Goal: Find specific page/section: Find specific page/section

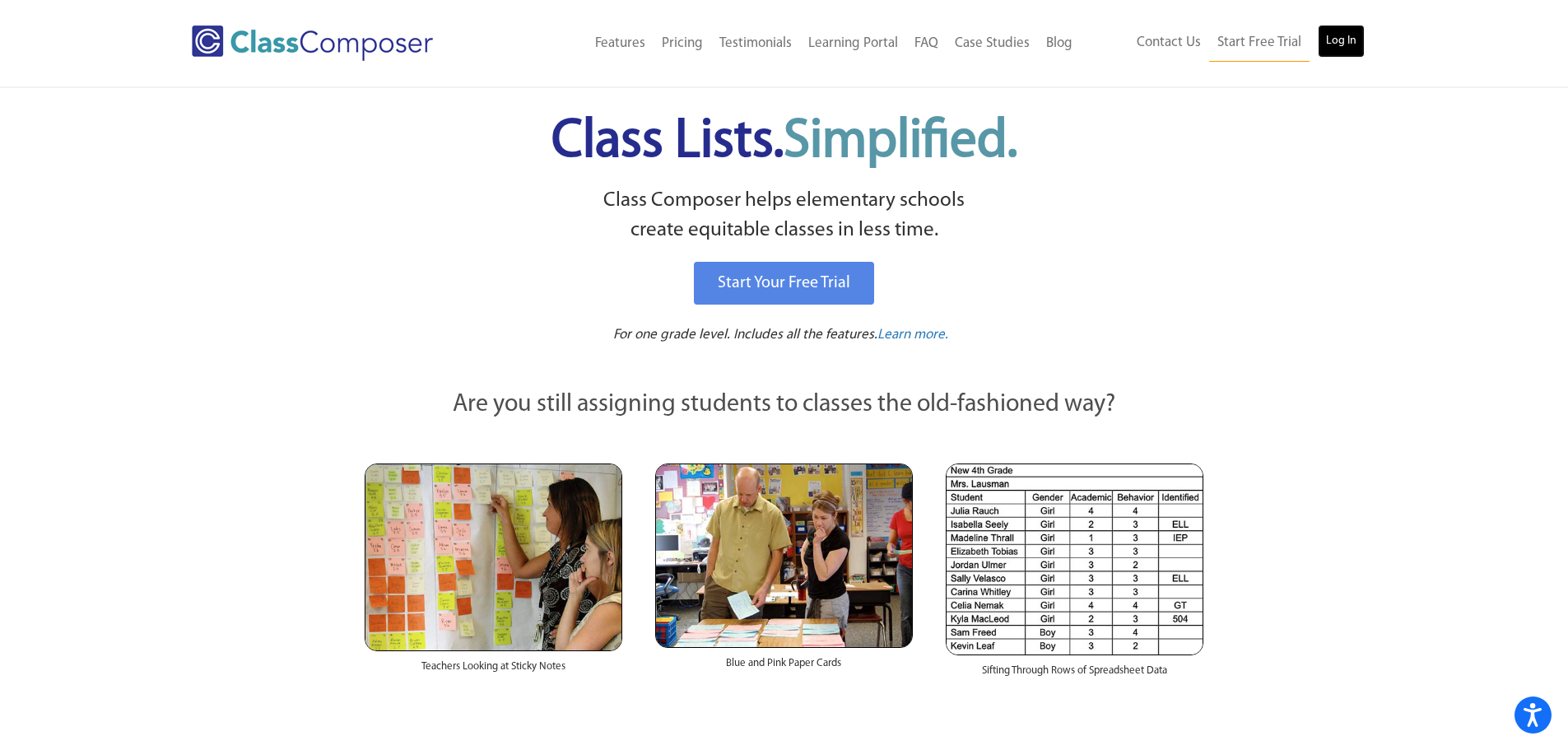
click at [1335, 46] on link "Log In" at bounding box center [1340, 41] width 47 height 33
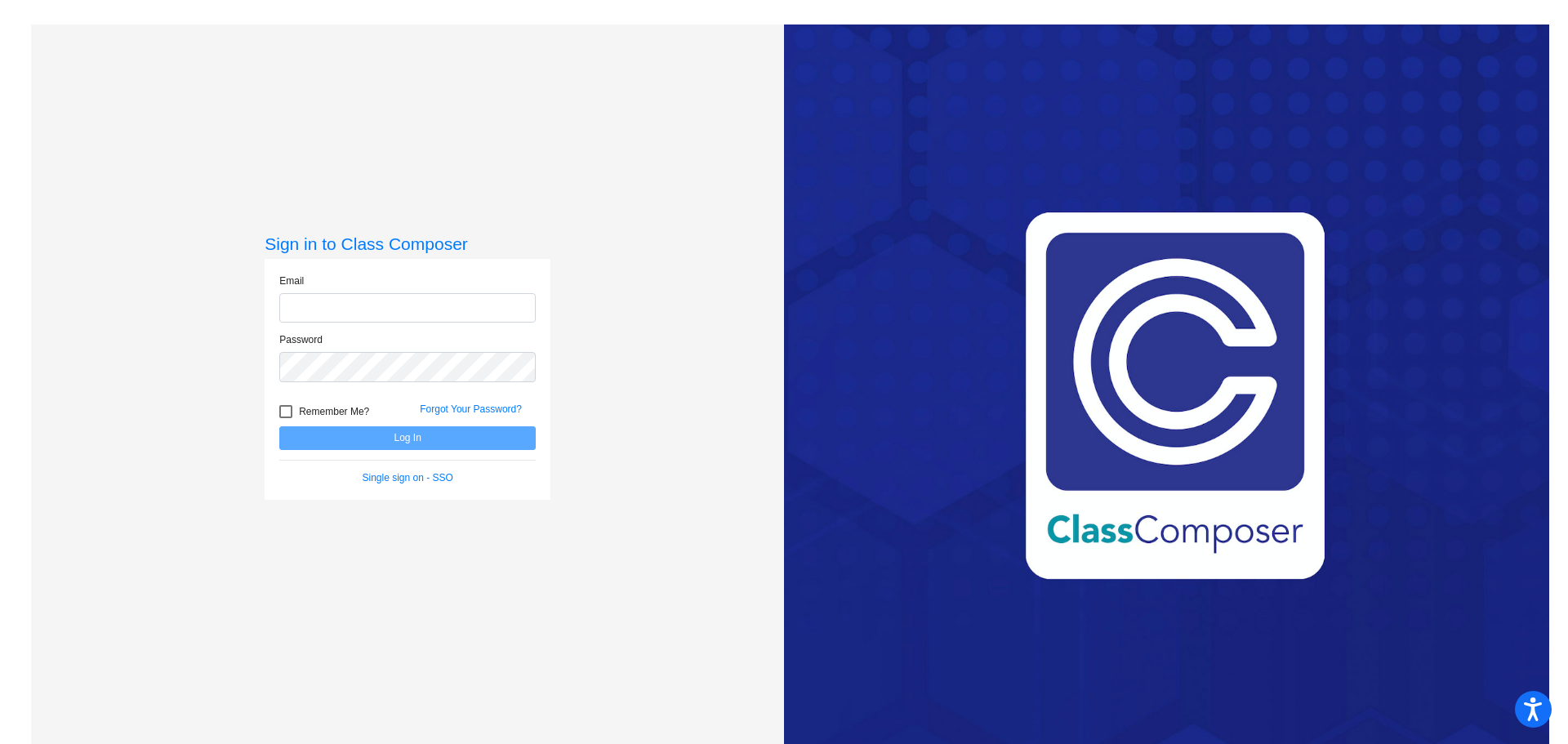
type input "[EMAIL_ADDRESS][DOMAIN_NAME]"
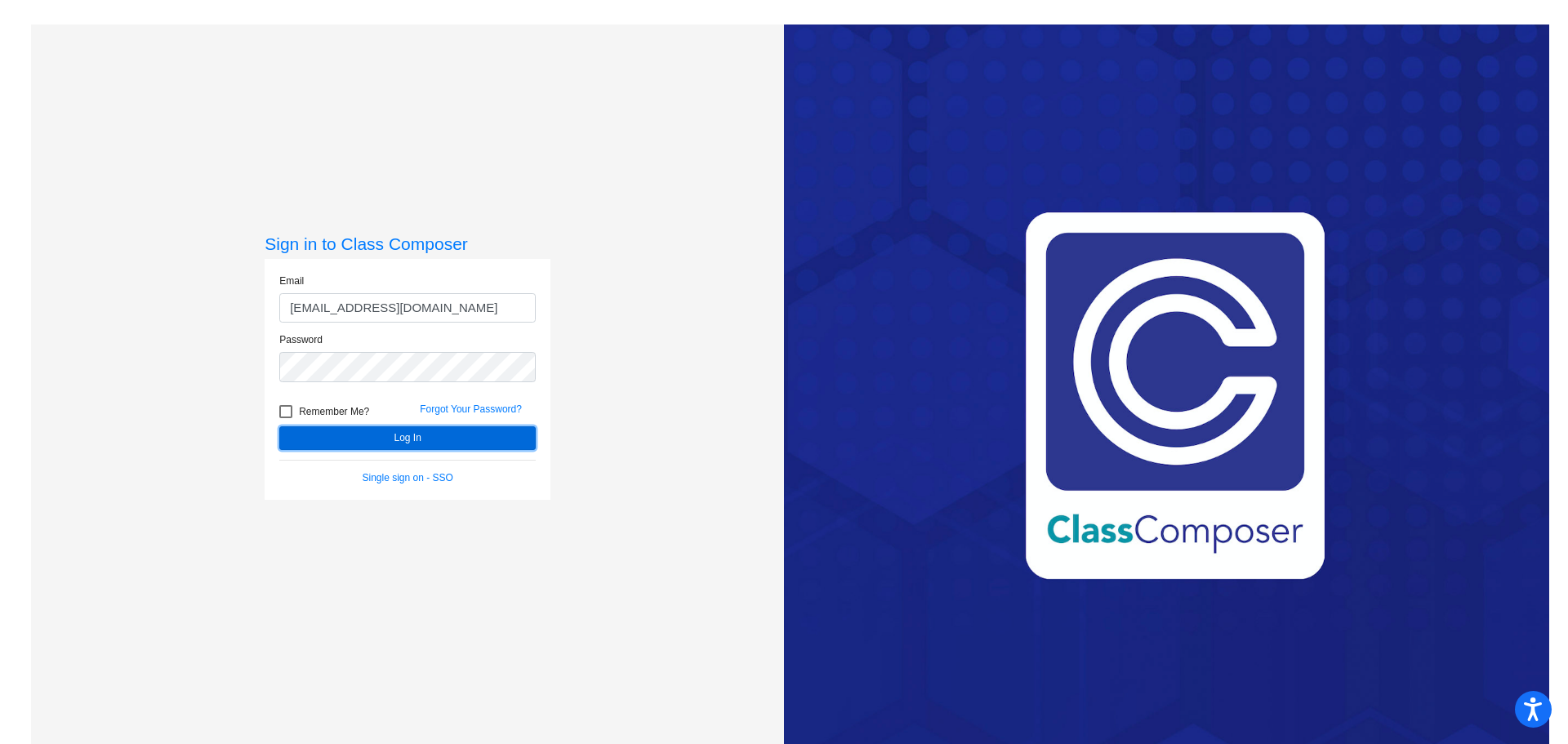
click at [421, 440] on button "Log In" at bounding box center [408, 438] width 256 height 24
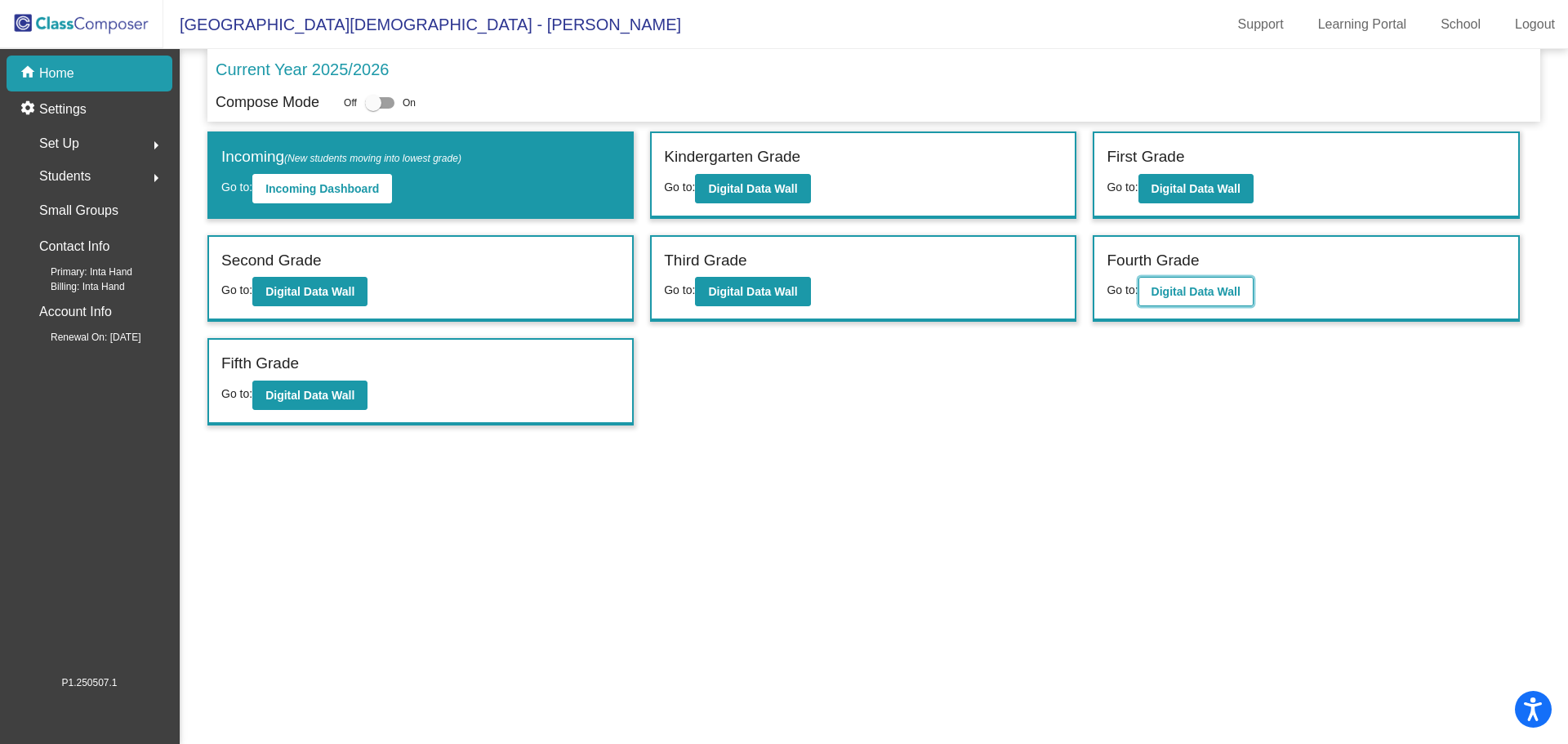
click at [1234, 292] on b "Digital Data Wall" at bounding box center [1196, 292] width 89 height 13
click at [1197, 280] on button "Digital Data Wall" at bounding box center [1196, 291] width 115 height 29
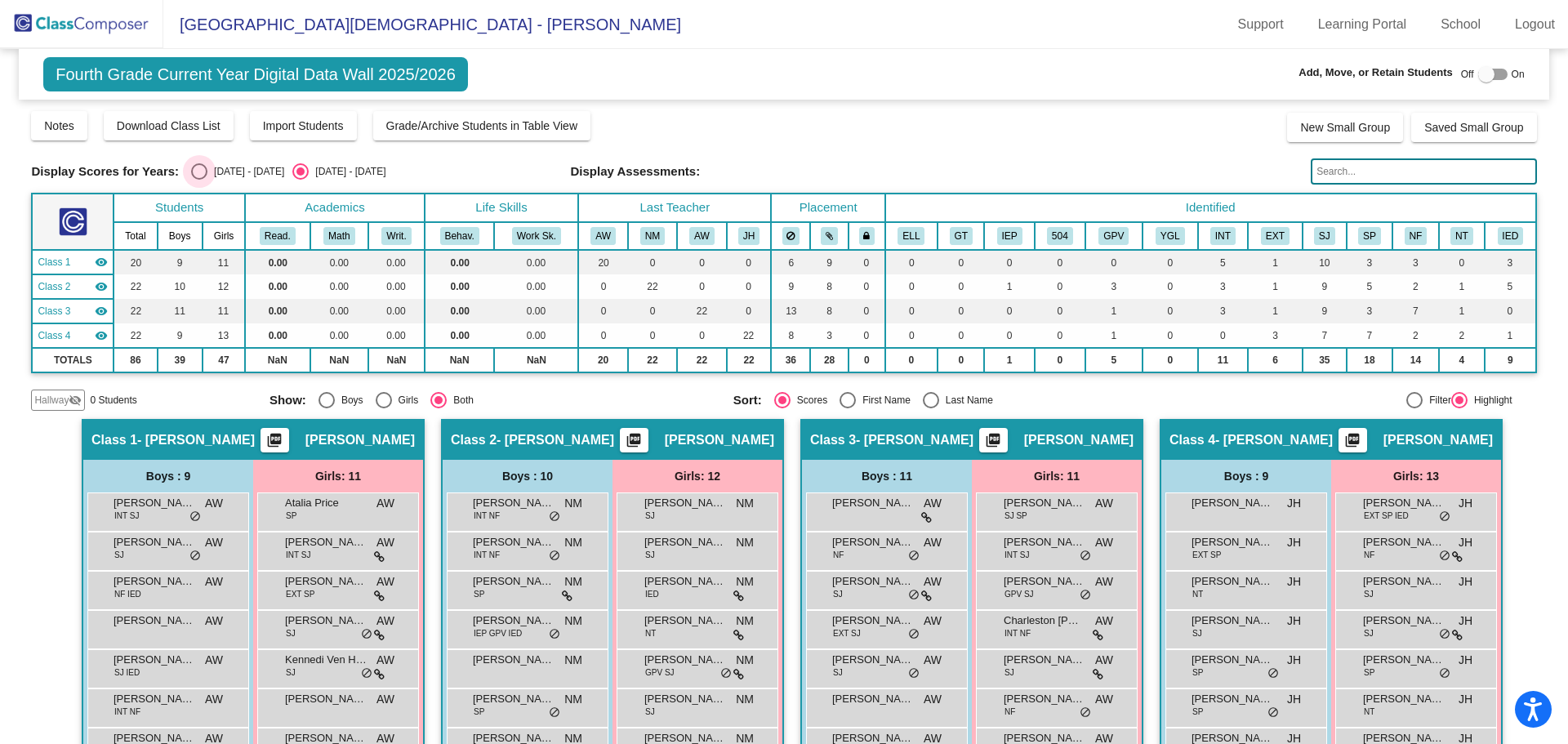
click at [195, 170] on div "Select an option" at bounding box center [199, 170] width 16 height 16
click at [199, 180] on input "[DATE] - [DATE]" at bounding box center [199, 180] width 1 height 1
radio input "true"
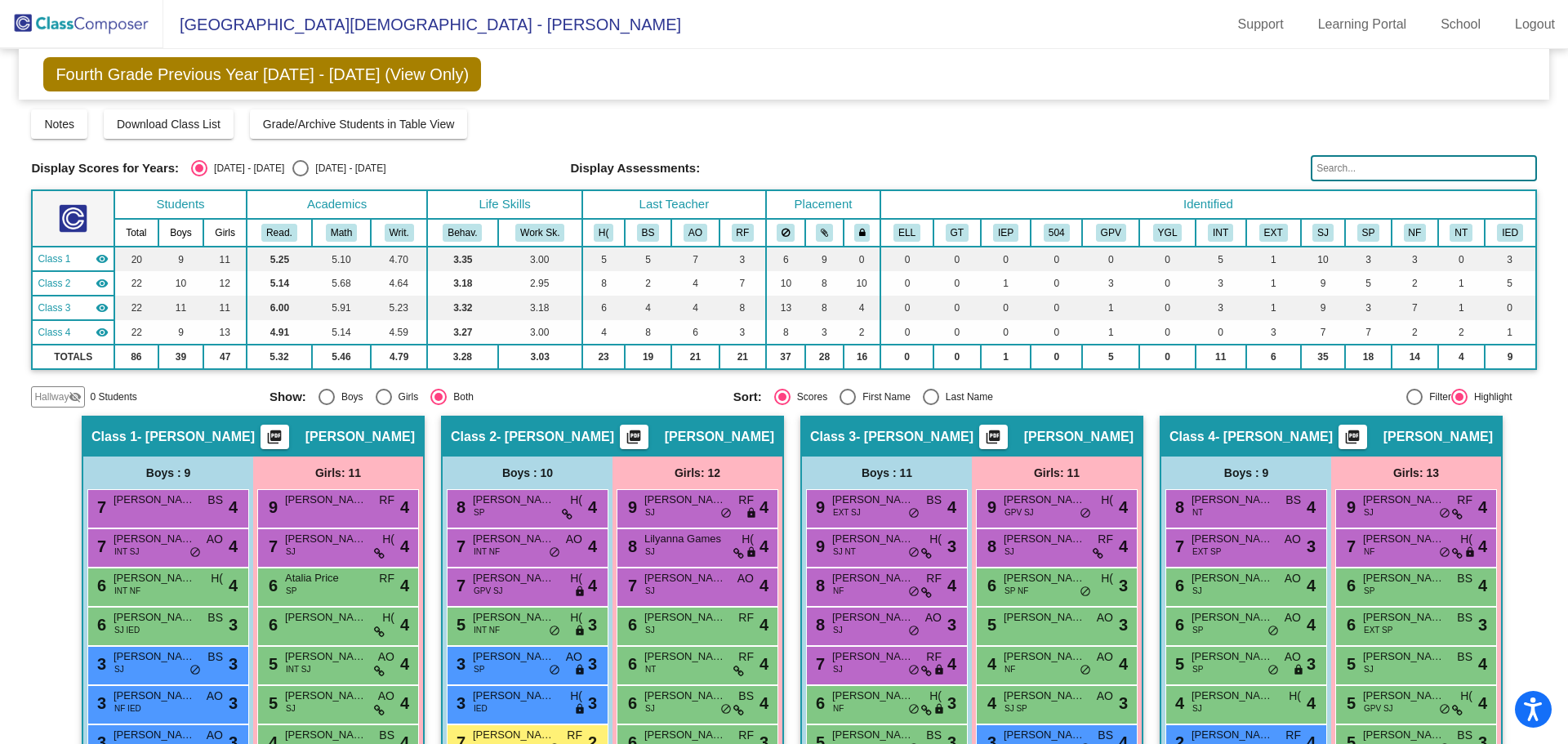
click at [1356, 168] on input "text" at bounding box center [1423, 169] width 225 height 26
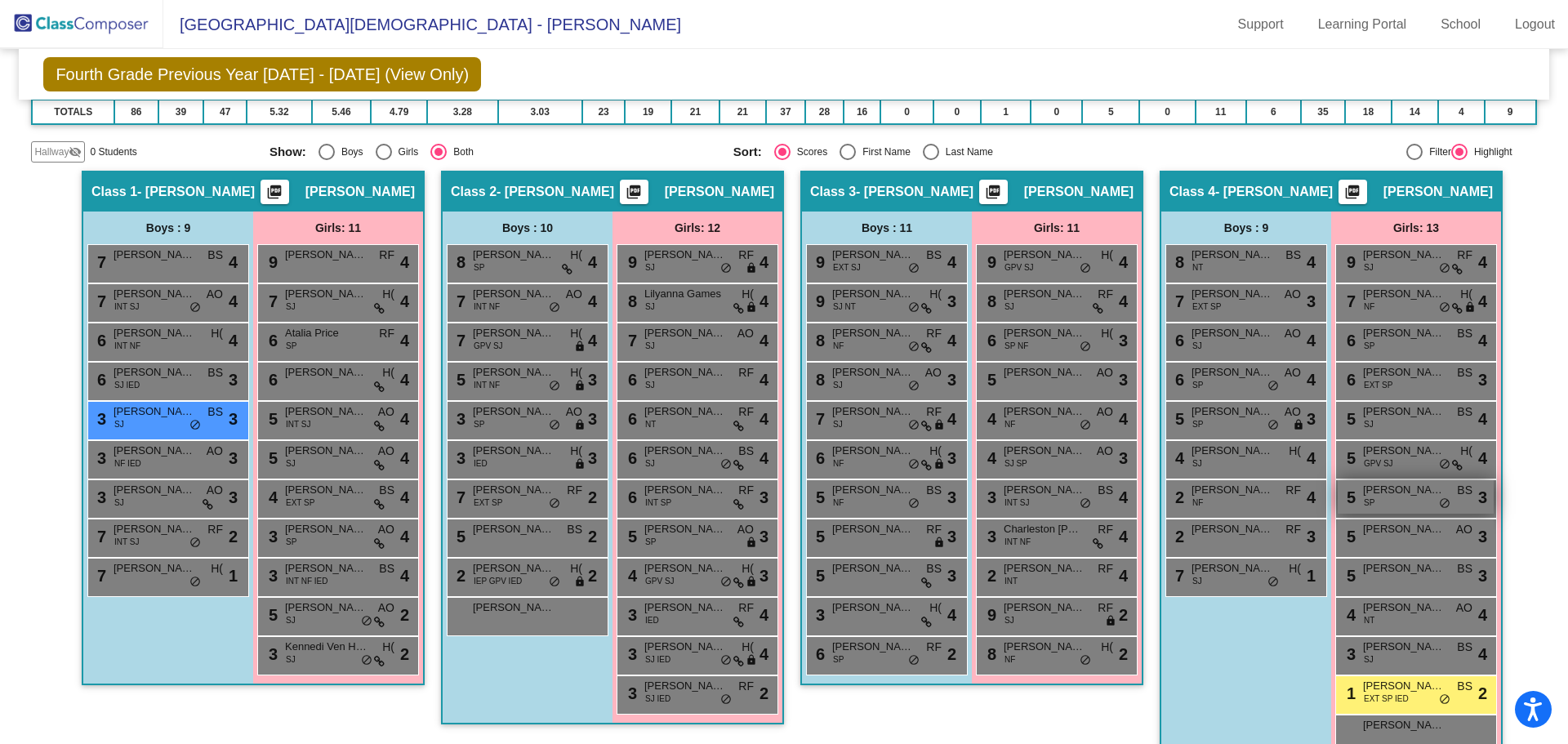
scroll to position [281, 0]
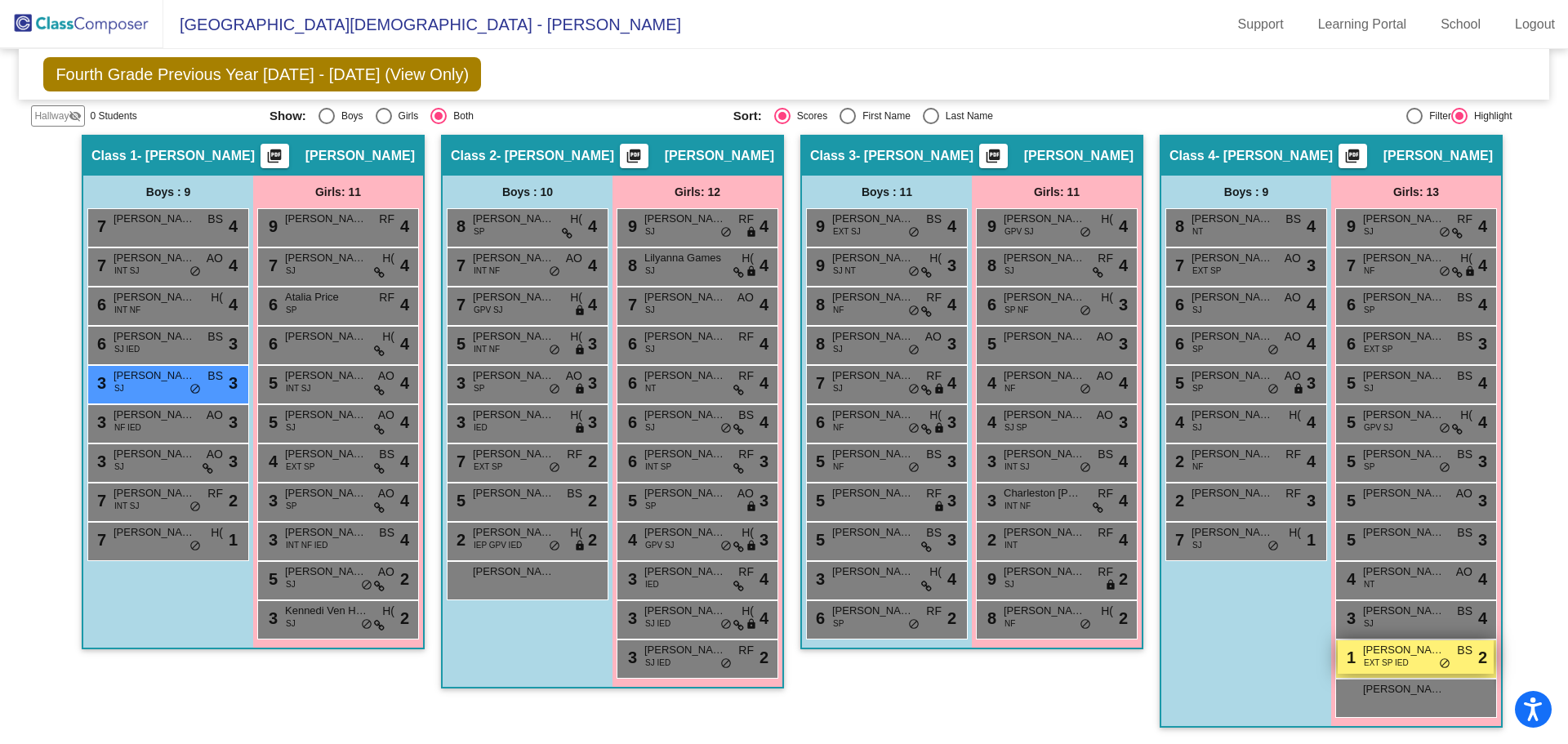
type input "bell"
click at [1380, 650] on span "[PERSON_NAME]" at bounding box center [1403, 650] width 82 height 16
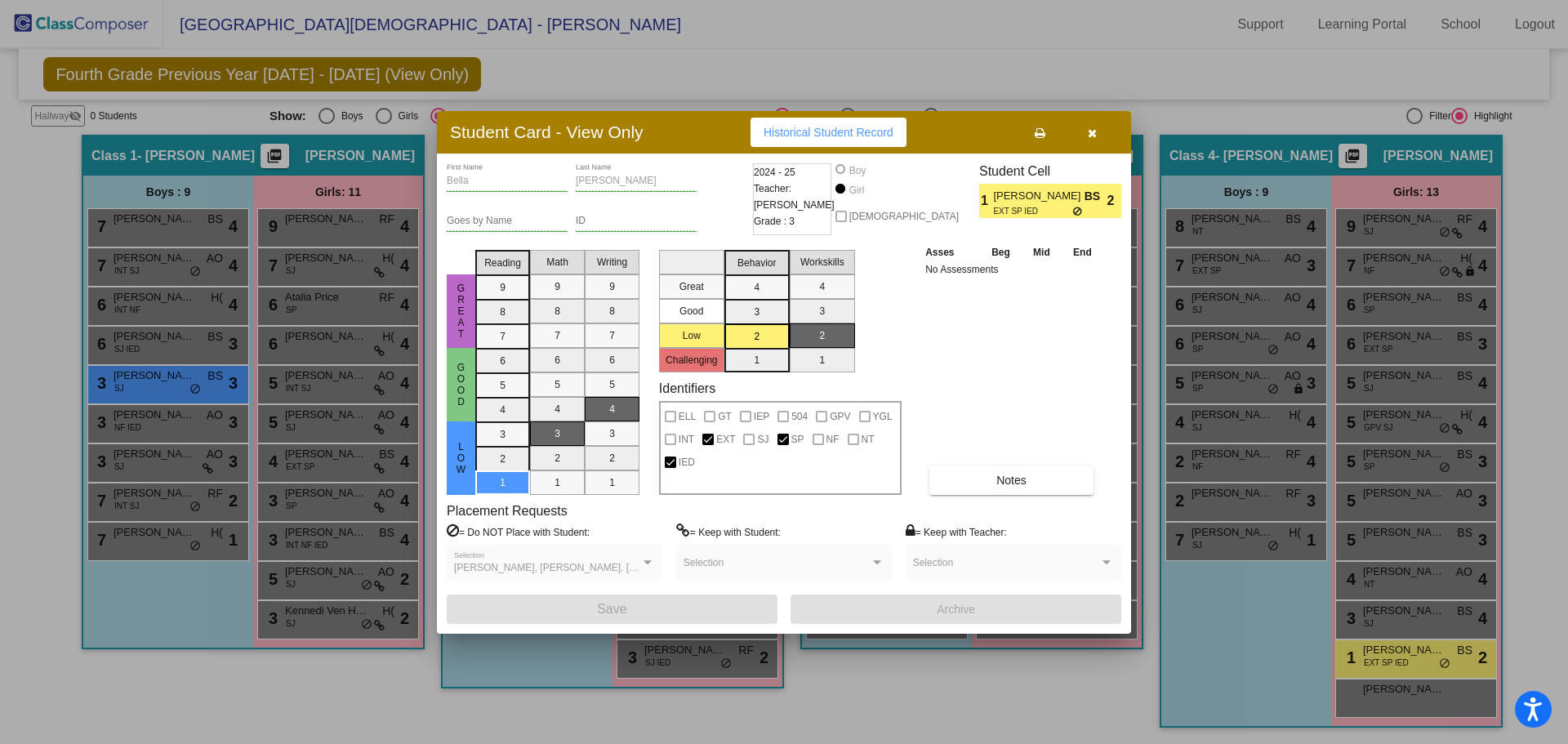
click at [1091, 134] on icon "button" at bounding box center [1092, 133] width 9 height 11
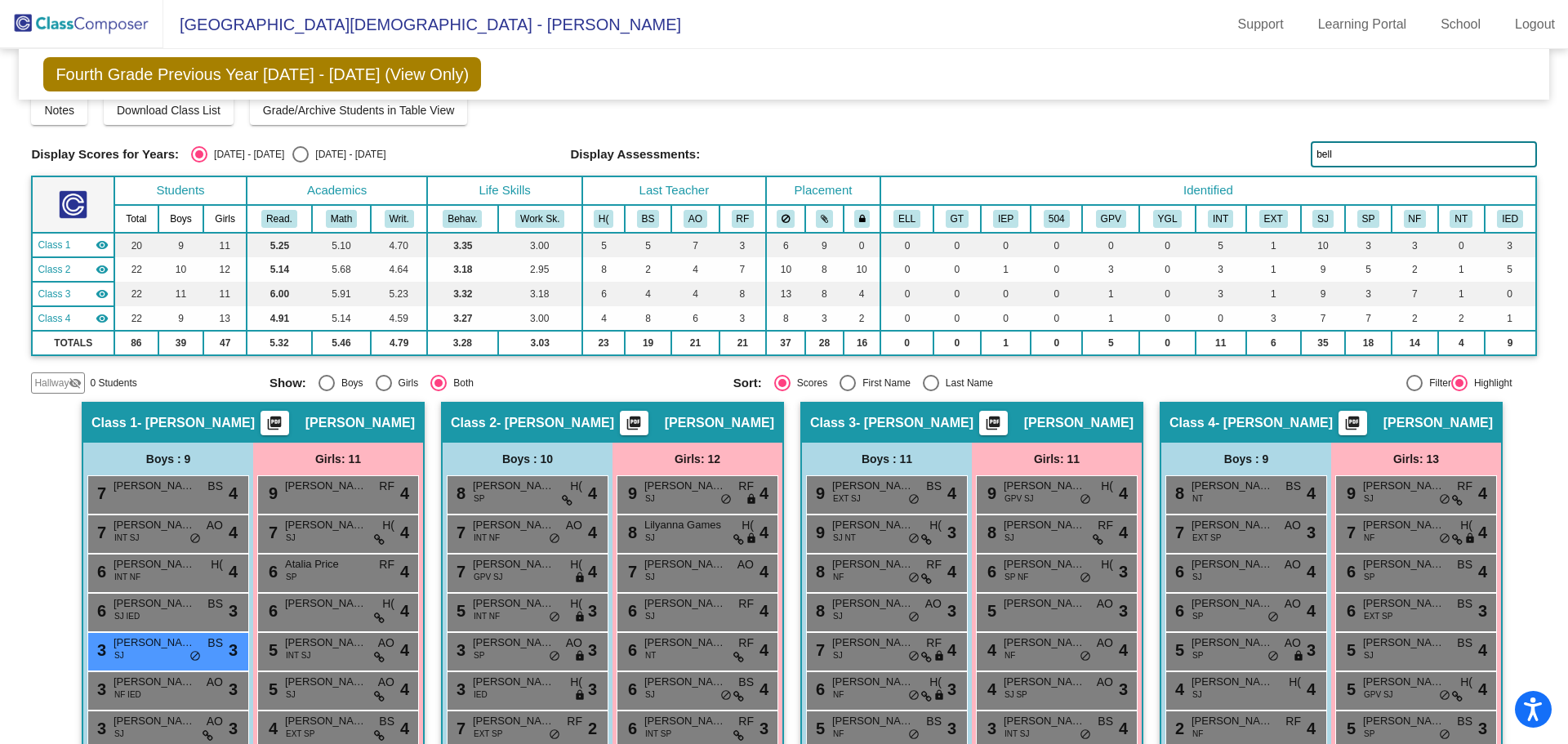
scroll to position [0, 0]
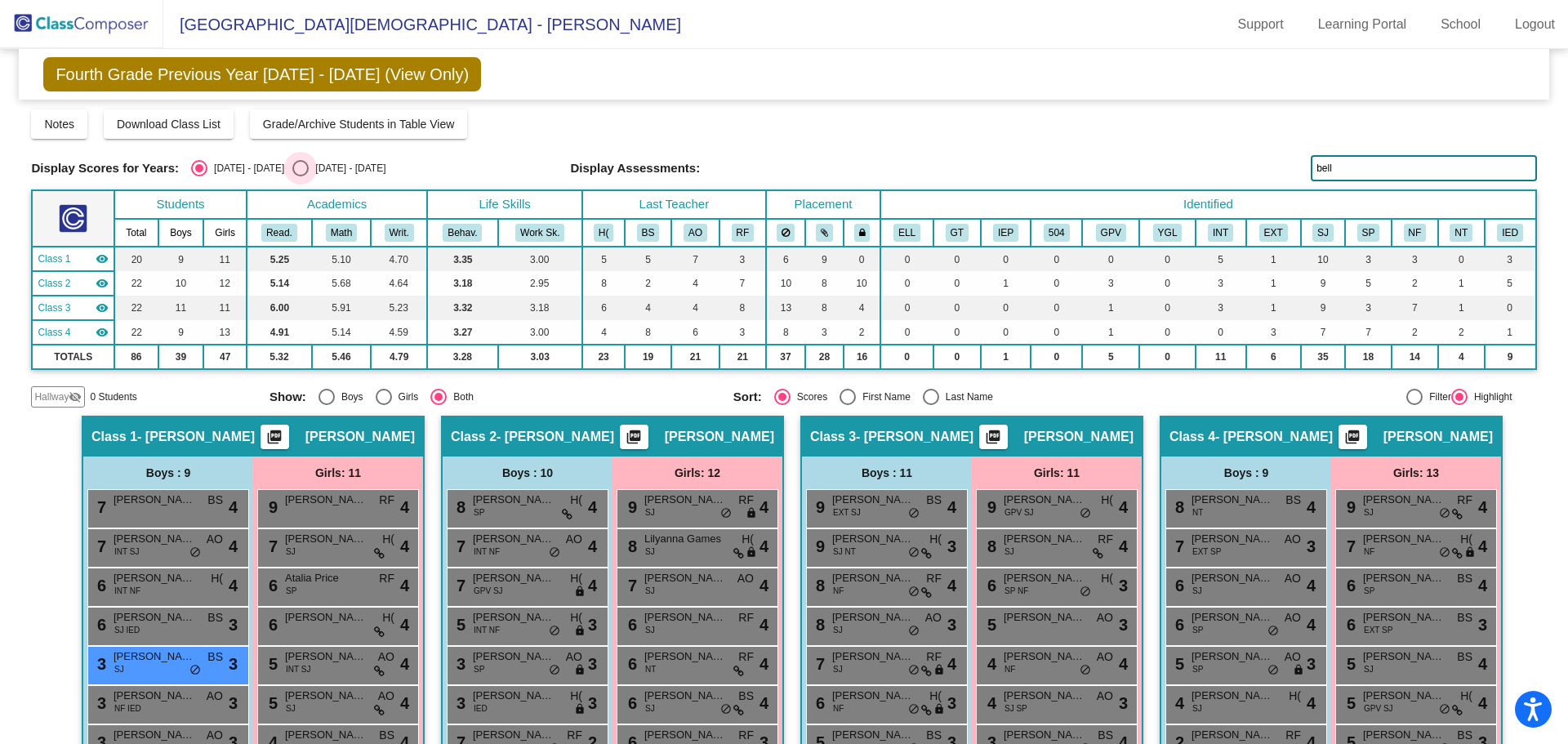
click at [292, 167] on div "Select an option" at bounding box center [299, 168] width 16 height 16
click at [299, 176] on input "2025 - 2026" at bounding box center [299, 176] width 1 height 1
radio input "true"
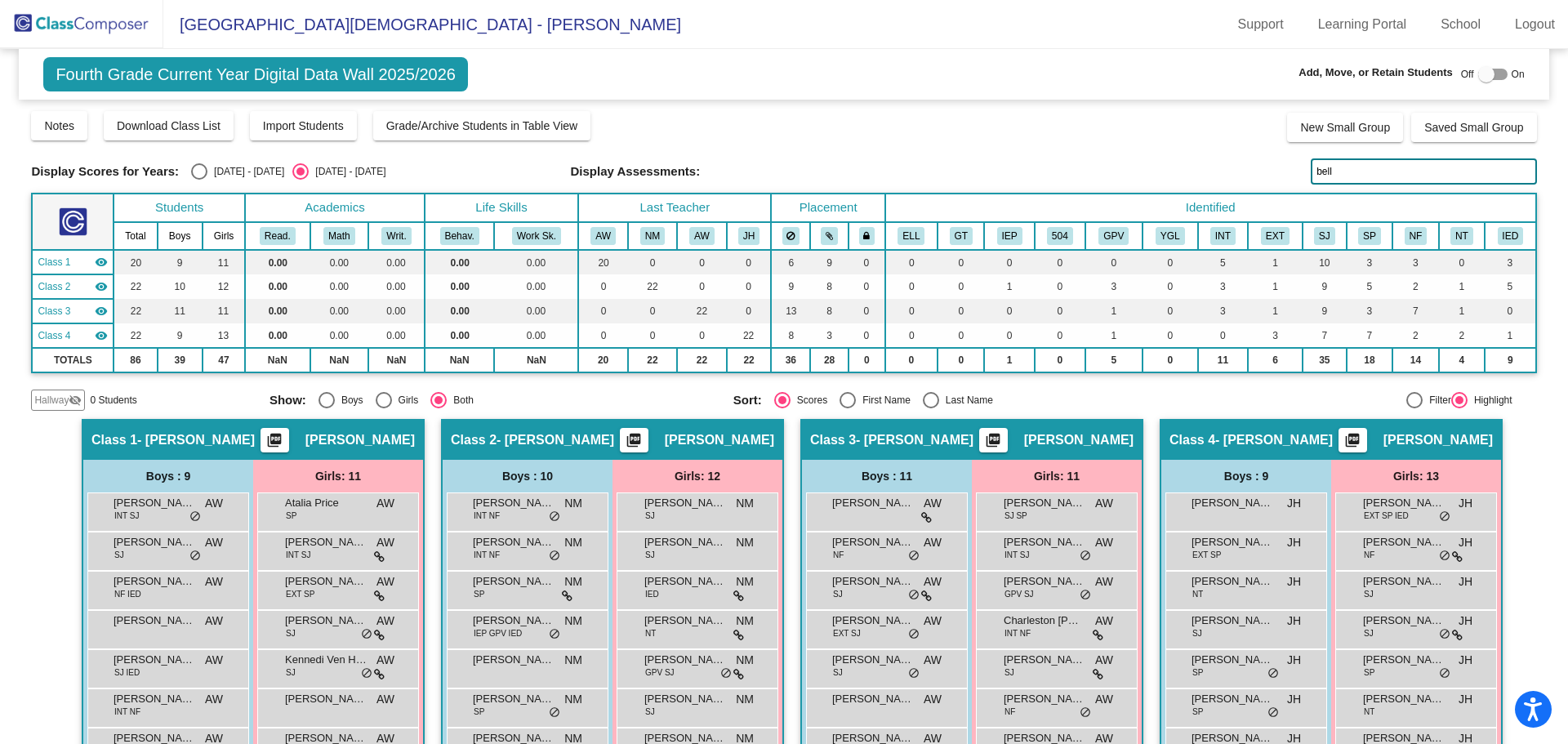
click at [1346, 180] on input "bell" at bounding box center [1423, 171] width 225 height 26
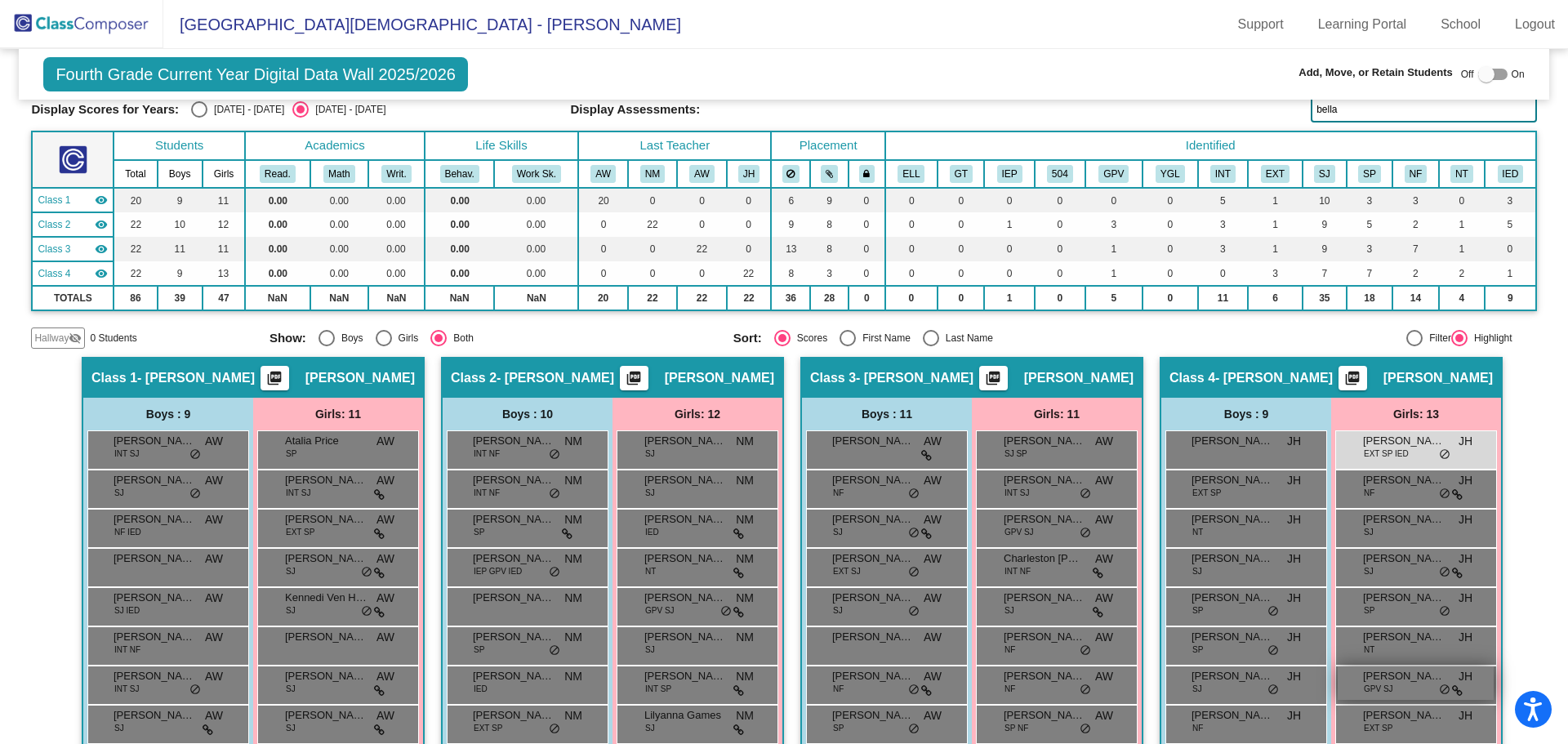
scroll to position [284, 0]
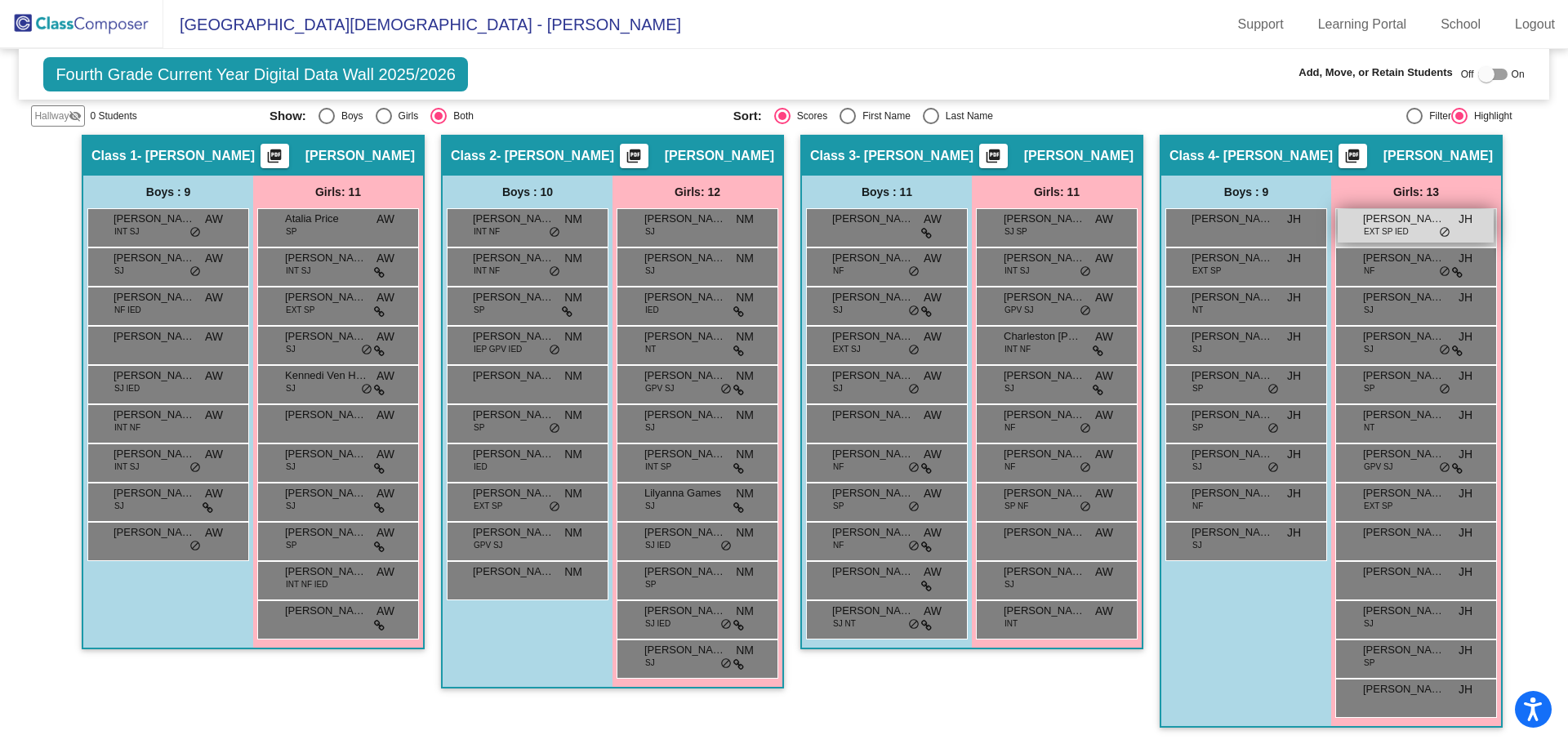
type input "bella"
click at [1435, 224] on span "Bella Higman" at bounding box center [1403, 218] width 82 height 16
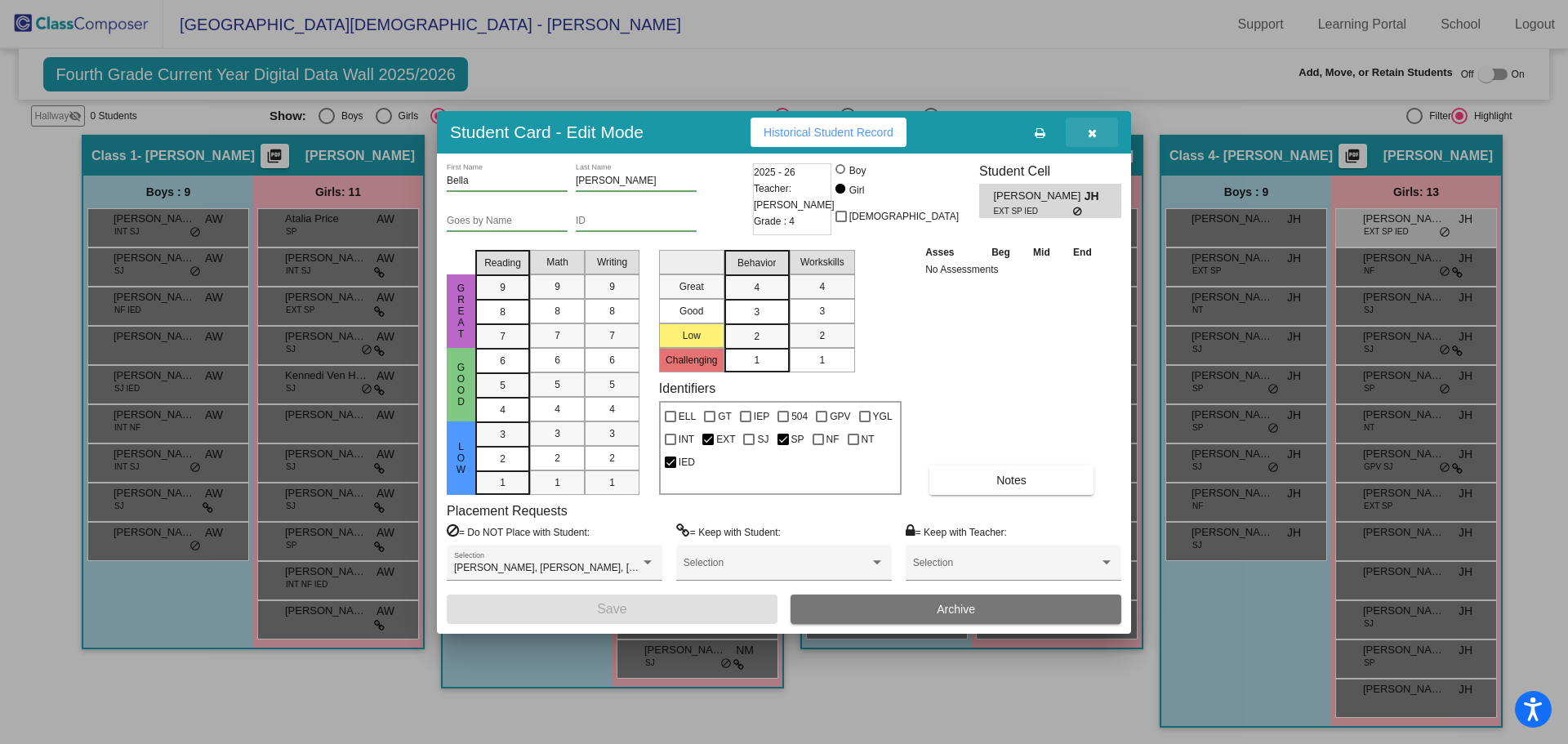
click at [1090, 136] on icon "button" at bounding box center [1092, 133] width 9 height 11
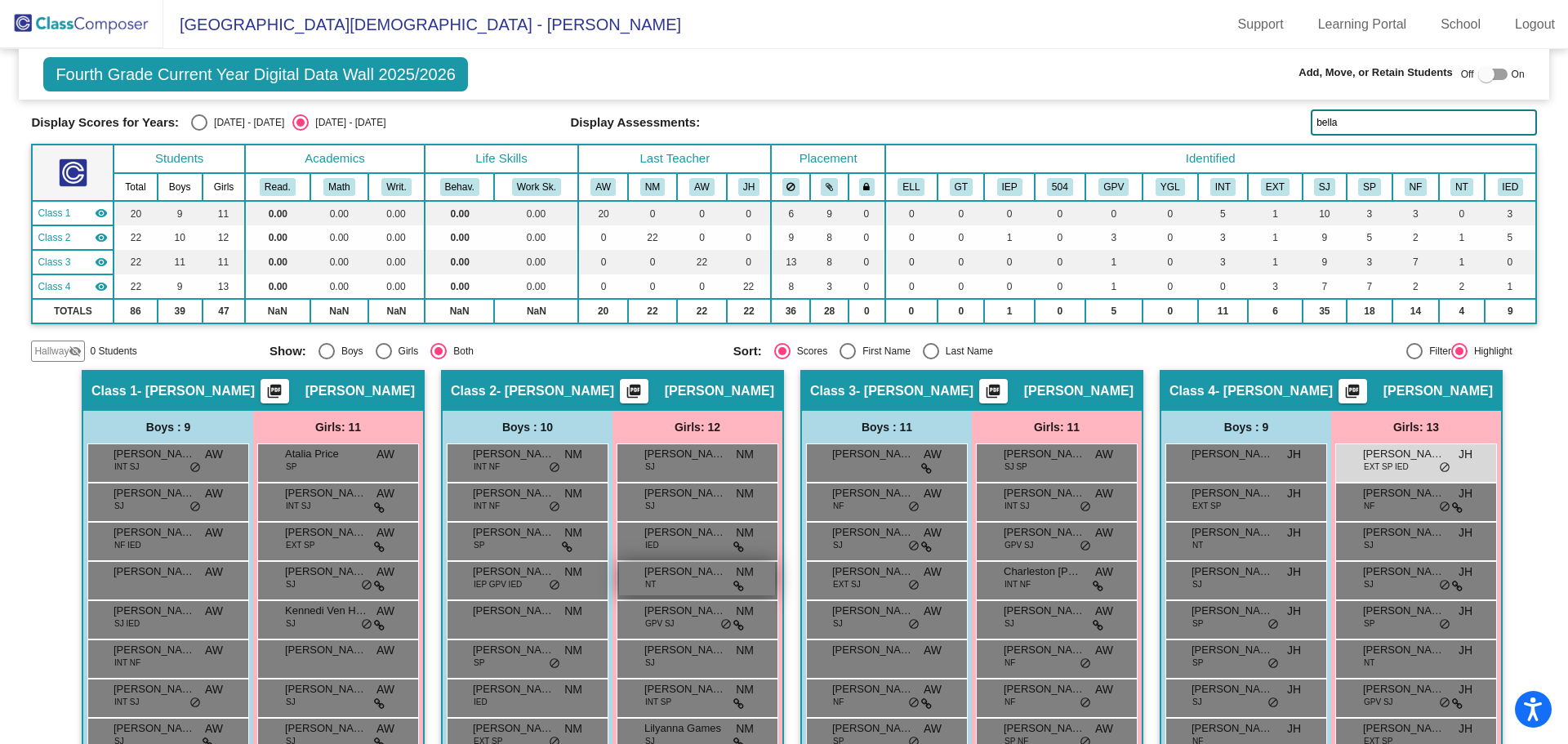
scroll to position [0, 0]
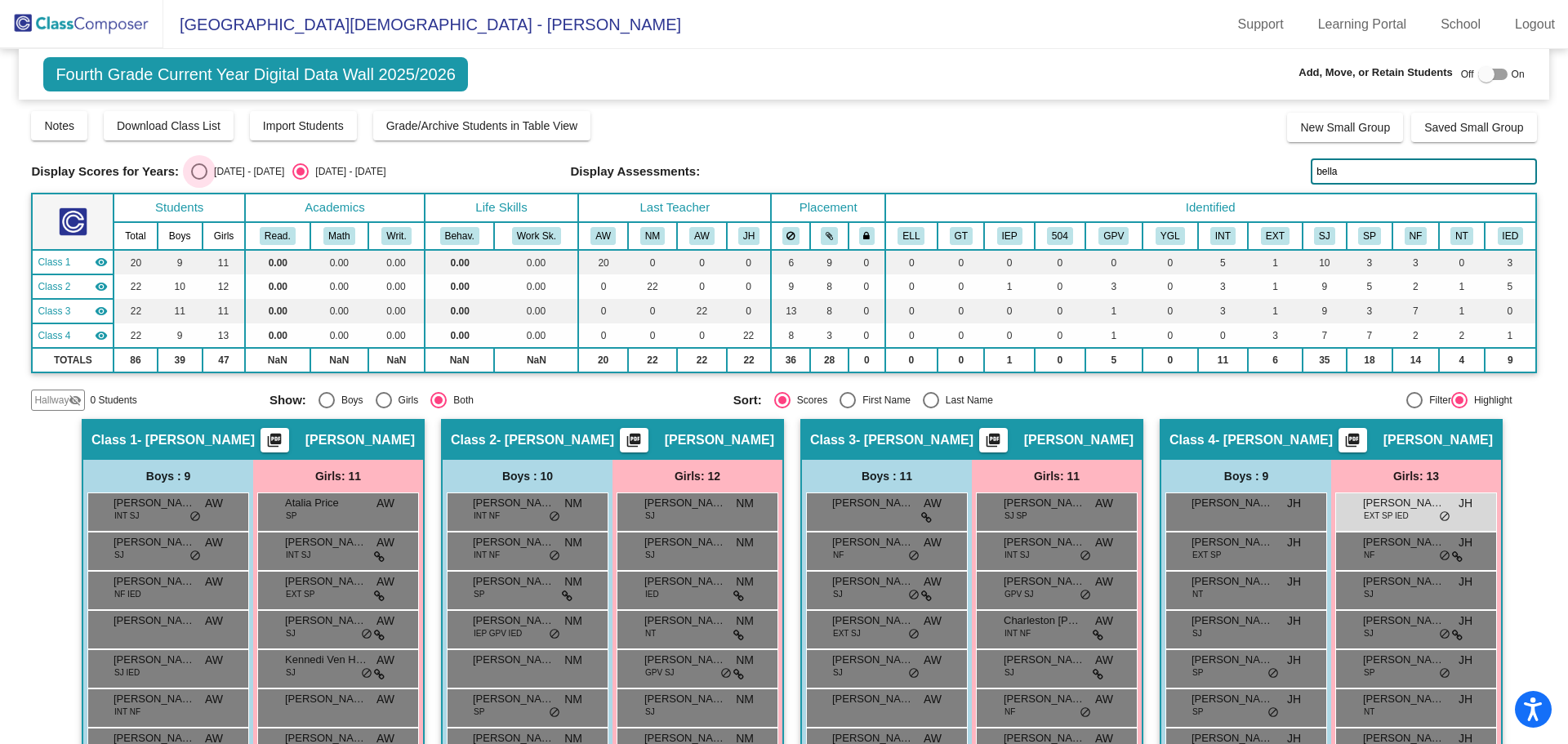
click at [201, 169] on div "Select an option" at bounding box center [199, 170] width 16 height 16
click at [200, 180] on input "2024 - 2025" at bounding box center [199, 180] width 1 height 1
radio input "true"
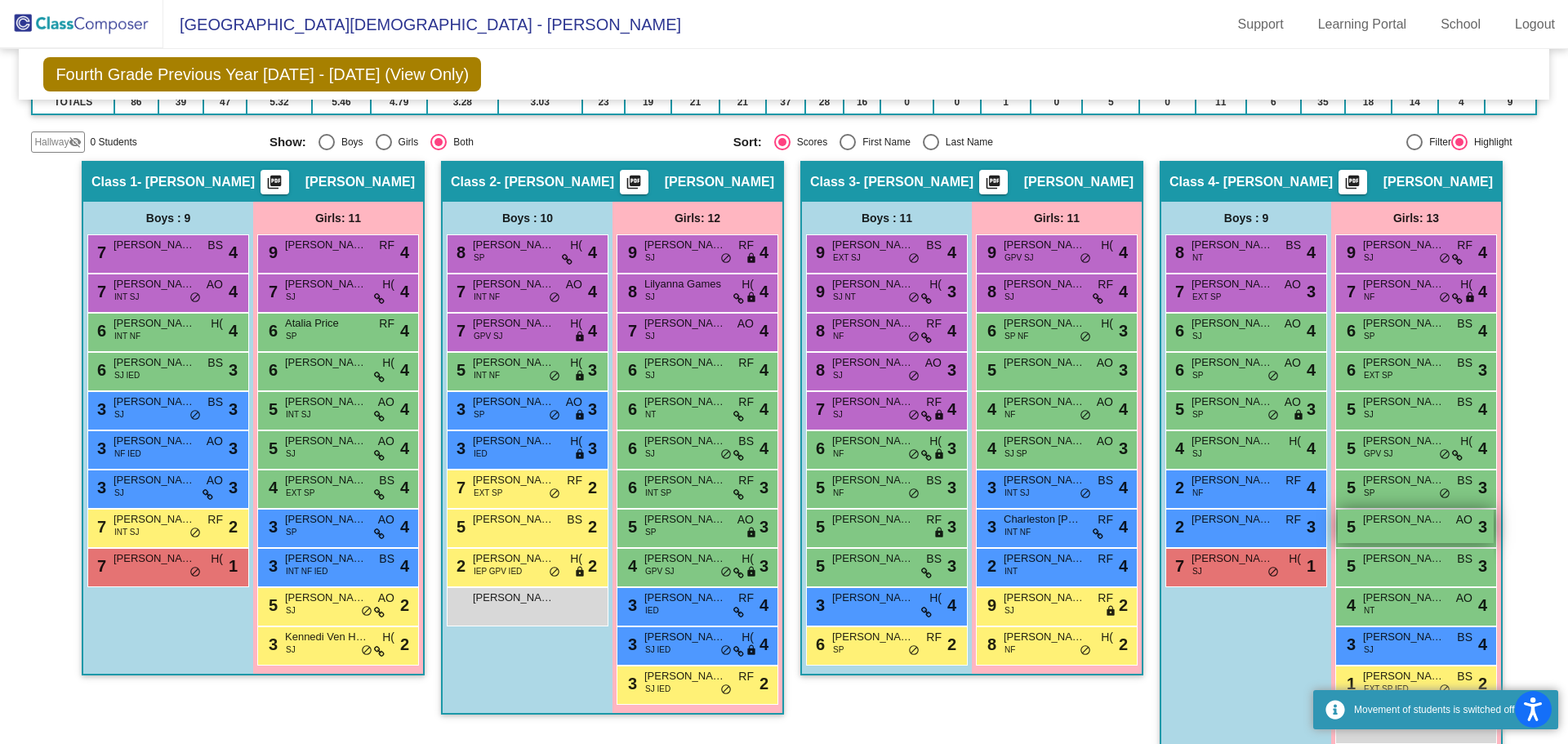
scroll to position [281, 0]
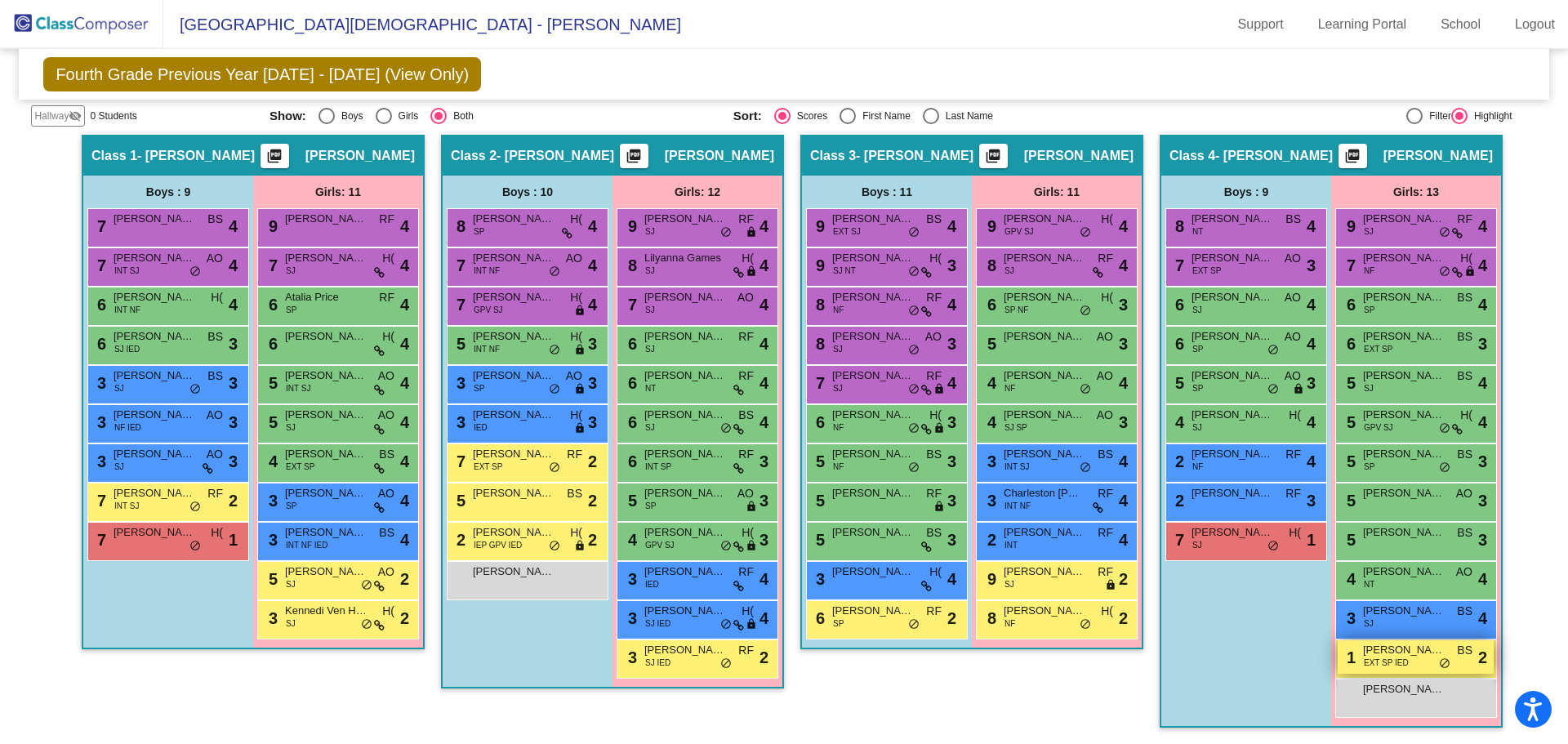
click at [1380, 655] on span "Bella Higman" at bounding box center [1403, 650] width 82 height 16
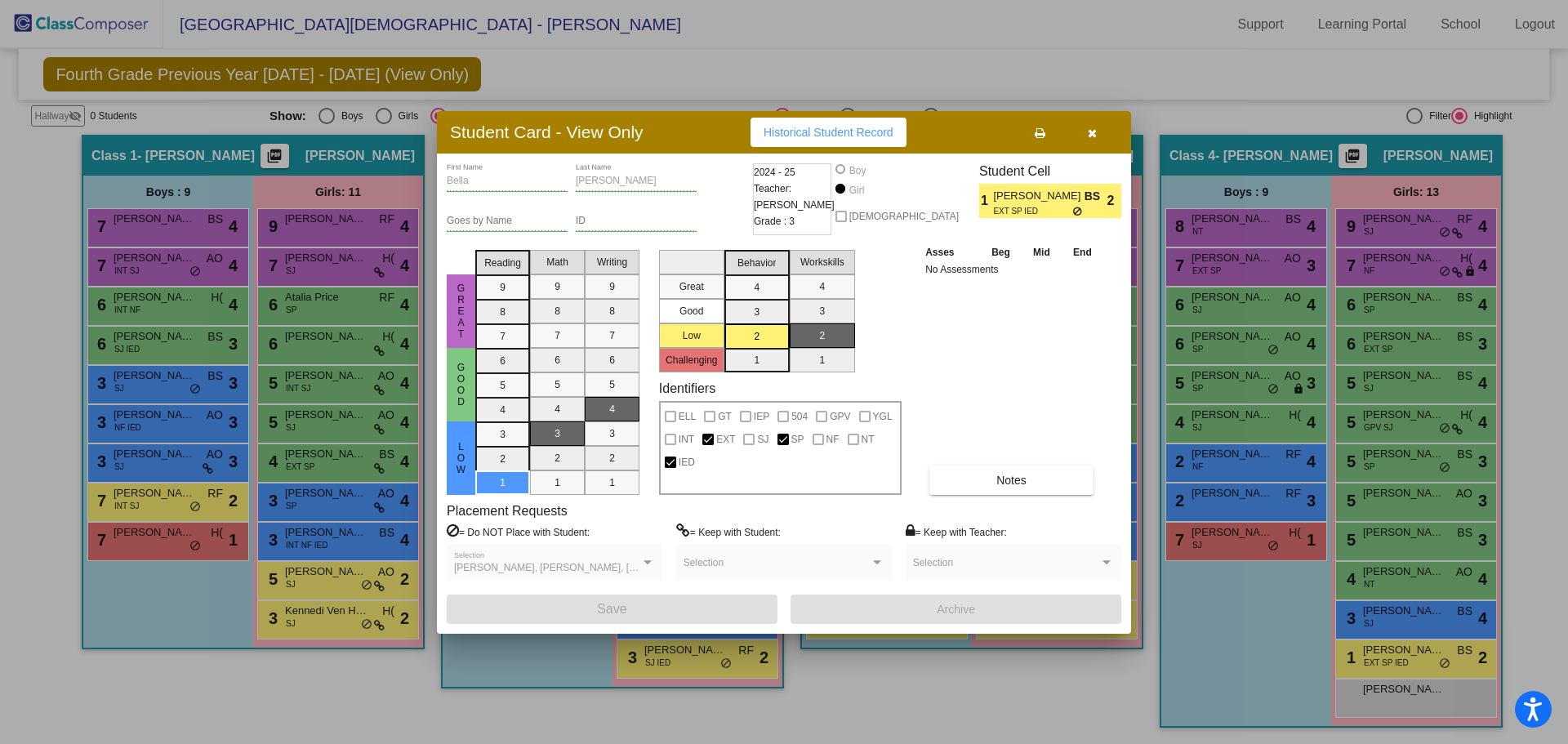
click at [1090, 137] on icon "button" at bounding box center [1092, 133] width 9 height 11
